Goal: Check status

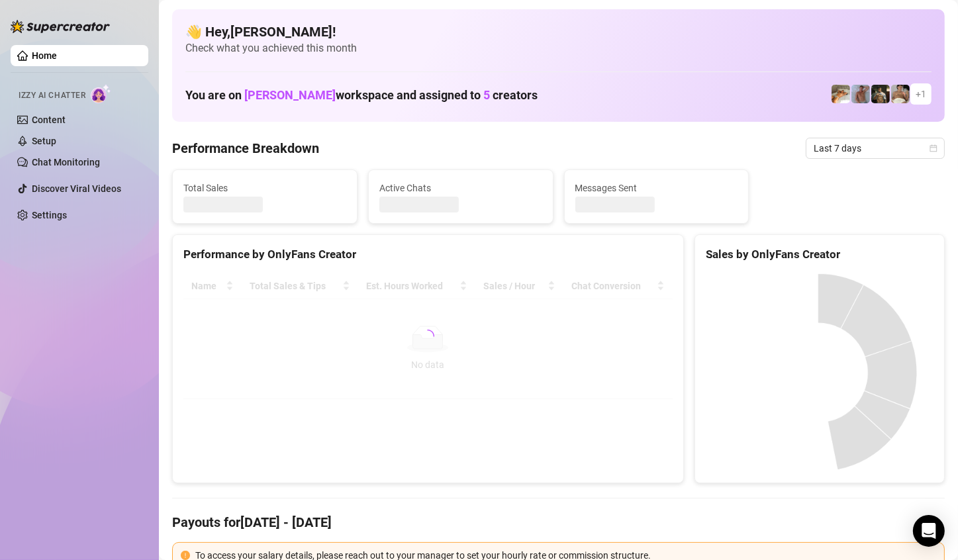
click at [879, 150] on span "Last 7 days" at bounding box center [875, 148] width 123 height 20
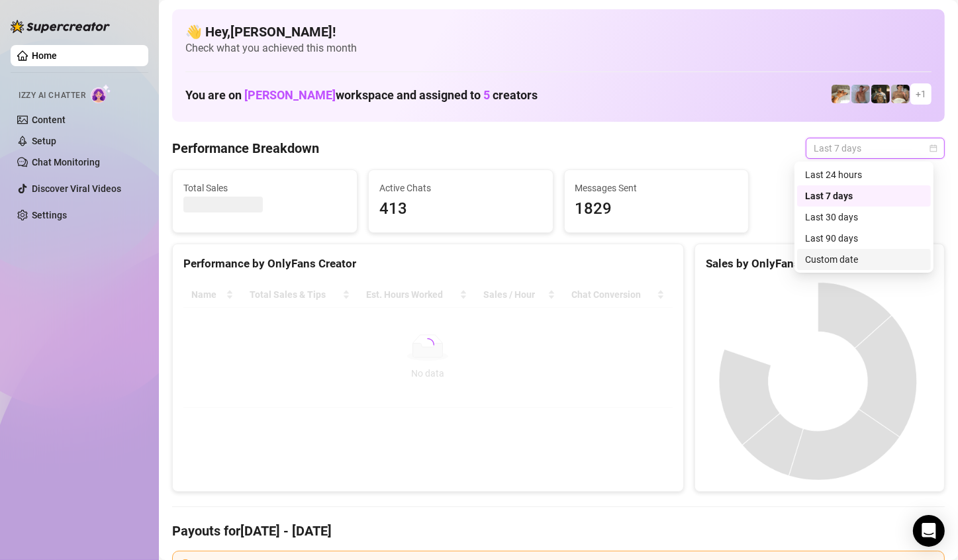
click at [874, 252] on div "Custom date" at bounding box center [864, 259] width 118 height 15
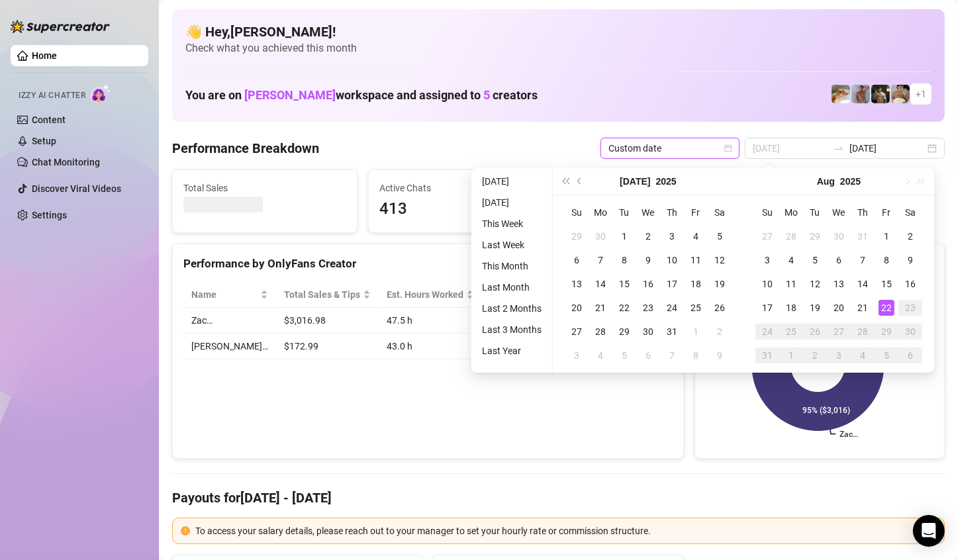
type input "[DATE]"
click at [891, 305] on div "22" at bounding box center [887, 308] width 16 height 16
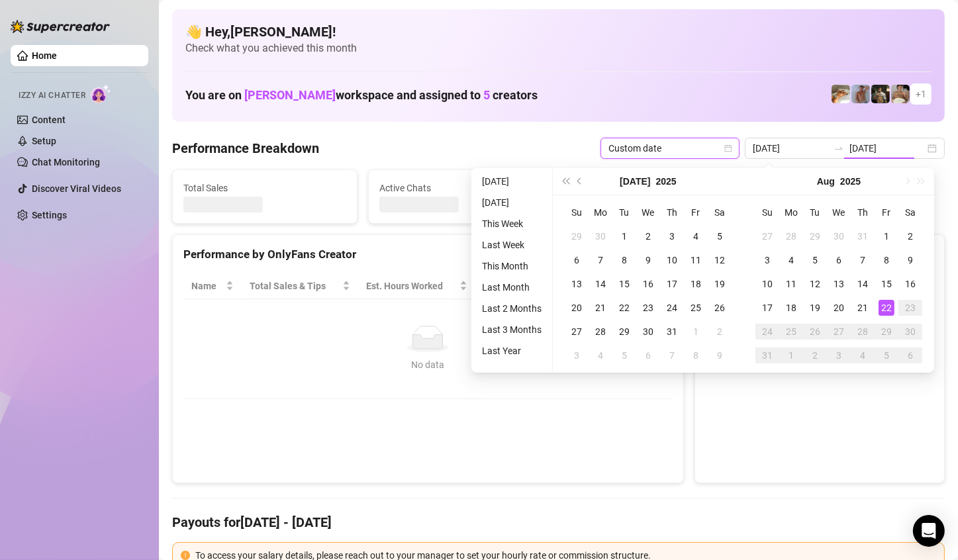
type input "[DATE]"
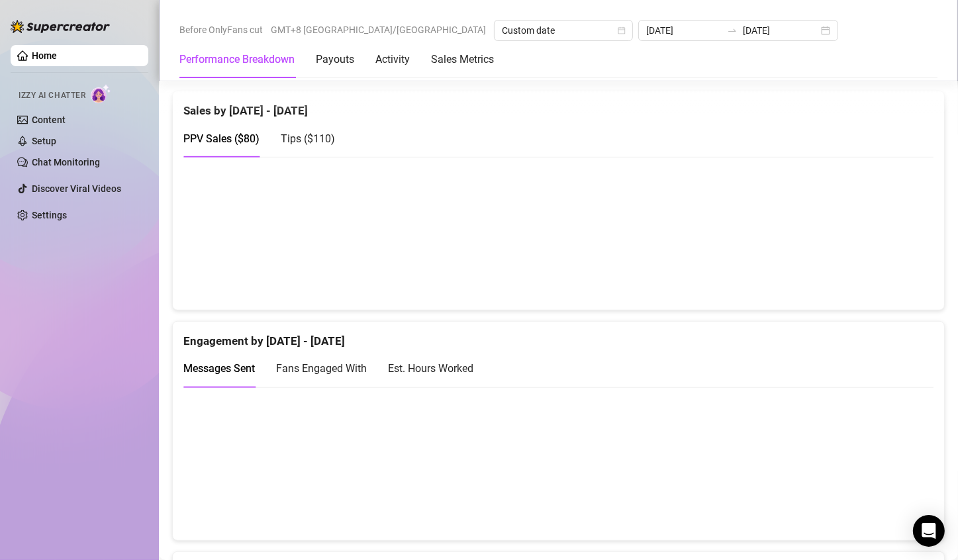
scroll to position [310, 0]
